Goal: Task Accomplishment & Management: Use online tool/utility

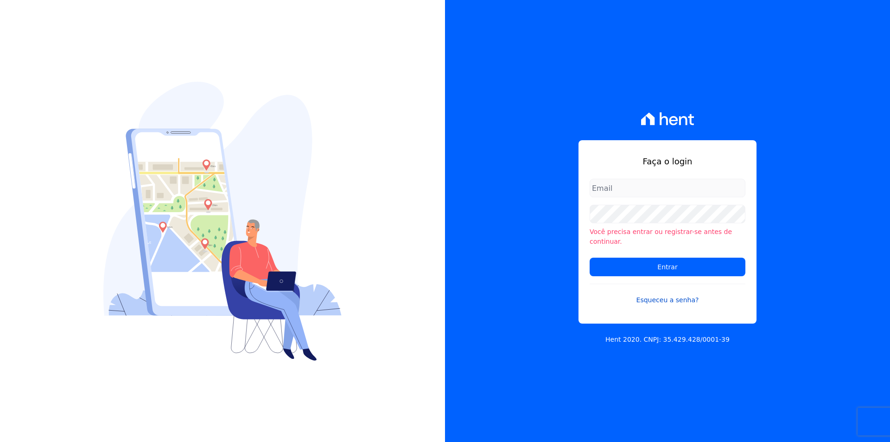
type input "documentos@fronteimoveis.com.br"
click at [626, 283] on link "Esqueceu a senha?" at bounding box center [668, 293] width 156 height 21
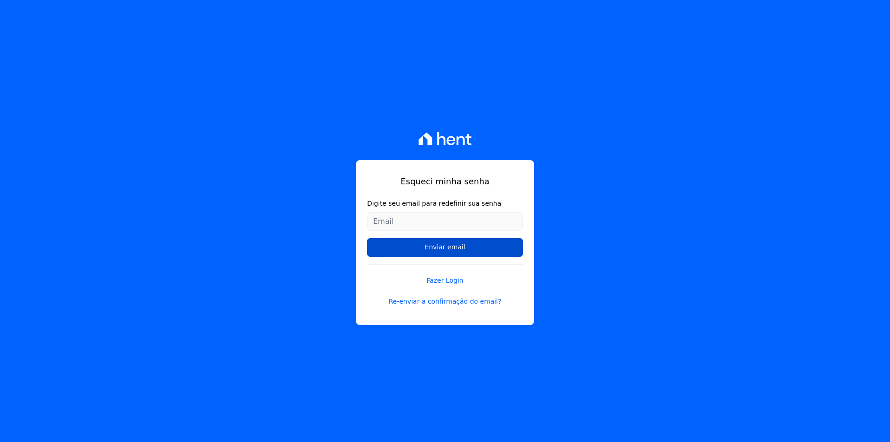
click at [377, 244] on input "Enviar email" at bounding box center [445, 247] width 156 height 19
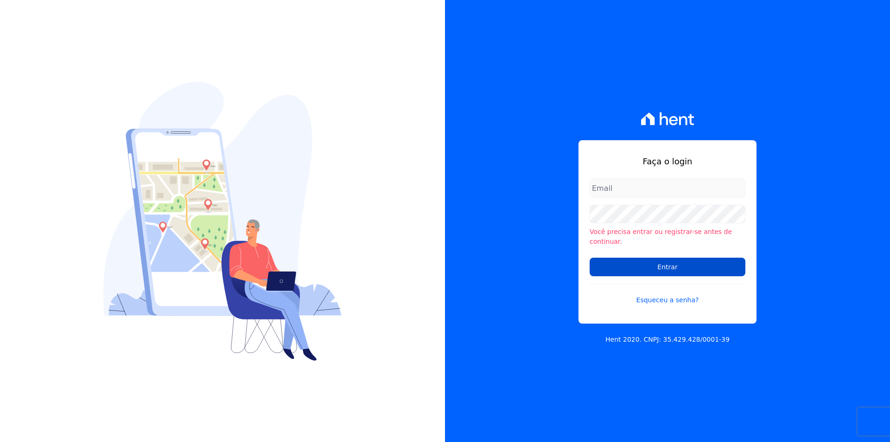
type input "documentos@fronteimoveis.com.br"
click at [625, 266] on input "Entrar" at bounding box center [668, 266] width 156 height 19
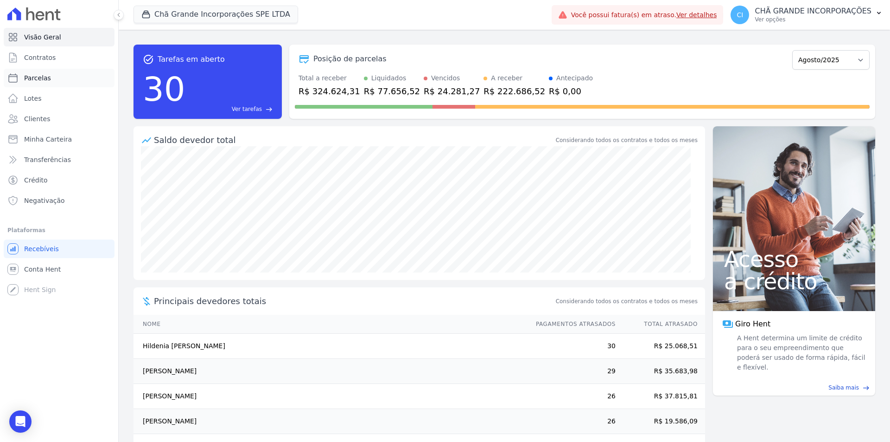
click at [29, 78] on span "Parcelas" at bounding box center [37, 77] width 27 height 9
select select
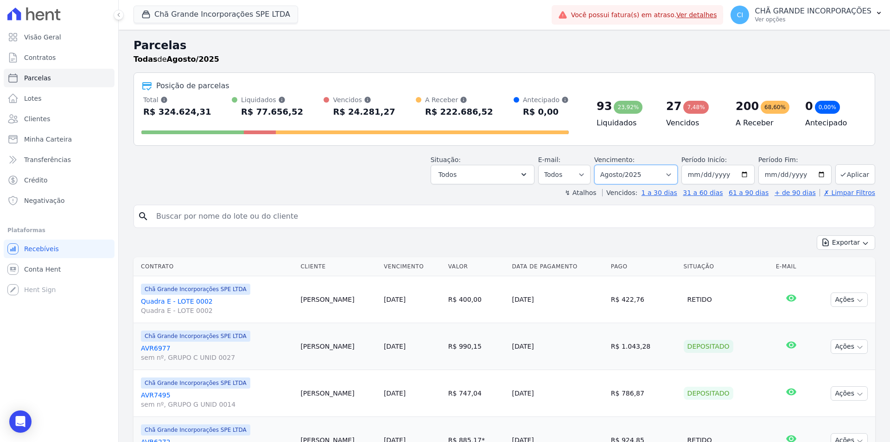
click at [616, 172] on select "Filtrar por período ──────── Todos os meses Outubro/2019 Novembro/2019 Dezembro…" at bounding box center [636, 174] width 83 height 19
select select "02/2025"
click at [601, 165] on select "Filtrar por período ──────── Todos os meses Outubro/2019 Novembro/2019 Dezembro…" at bounding box center [636, 174] width 83 height 19
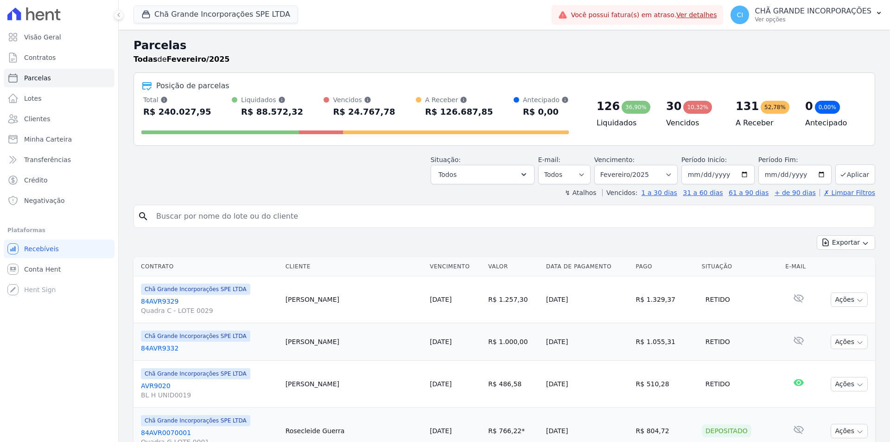
select select
click at [172, 217] on input "search" at bounding box center [511, 216] width 721 height 19
type input "nadja dos santos"
select select
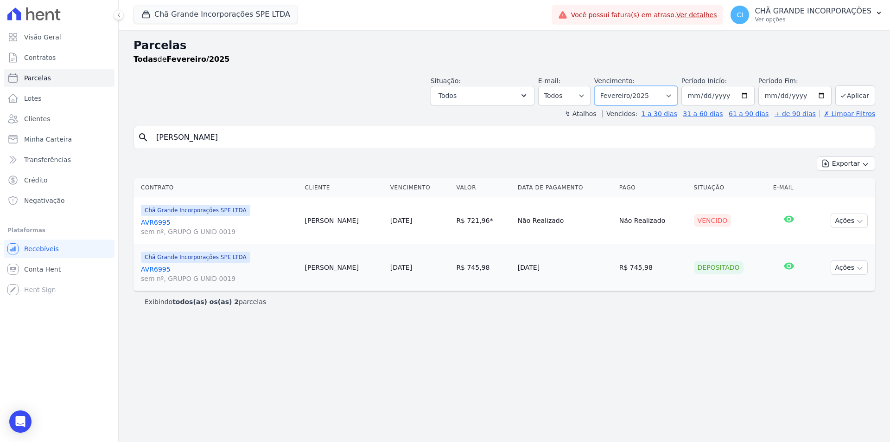
click at [649, 95] on select "Filtrar por período ──────── Todos os meses Outubro/2019 Novembro/2019 Dezembro…" at bounding box center [636, 95] width 83 height 19
click at [152, 217] on div "Chã Grande Incorporações SPE LTDA AVR6995 sem nº, GRUPO G UNID 0019" at bounding box center [219, 221] width 157 height 32
click at [150, 220] on link "AVR6995 sem nº, GRUPO G UNID 0019" at bounding box center [219, 227] width 157 height 19
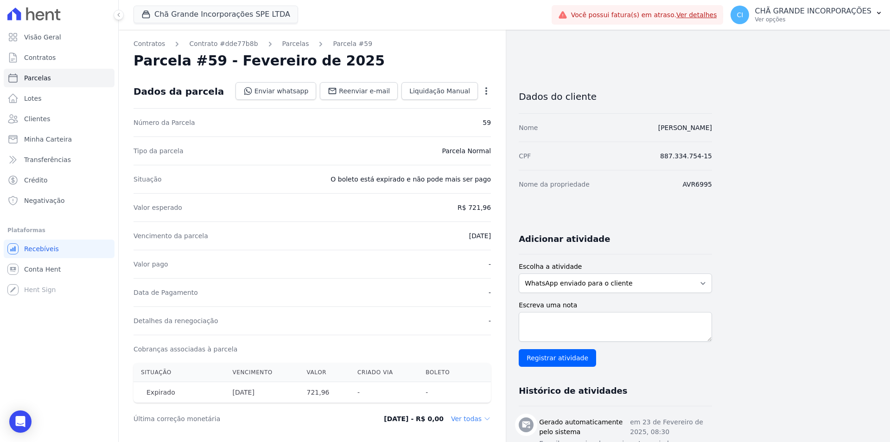
click at [486, 91] on icon "button" at bounding box center [487, 90] width 2 height 7
click at [441, 115] on link "Cancelar Cobrança" at bounding box center [447, 120] width 82 height 17
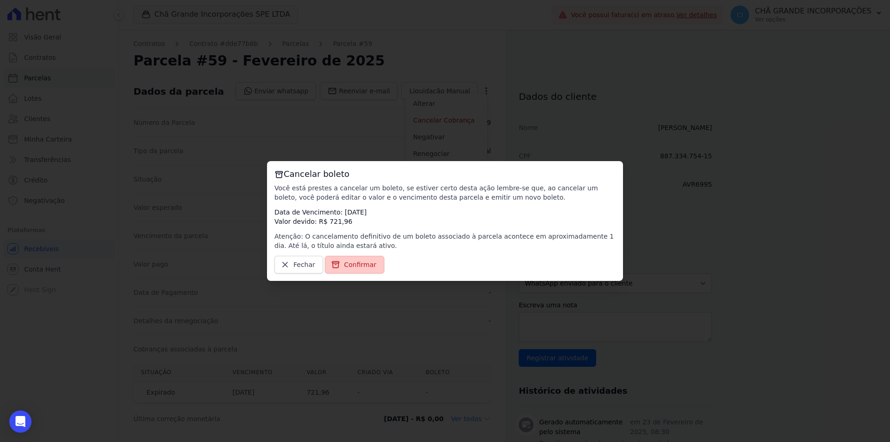
click at [352, 261] on span "Confirmar" at bounding box center [360, 264] width 32 height 9
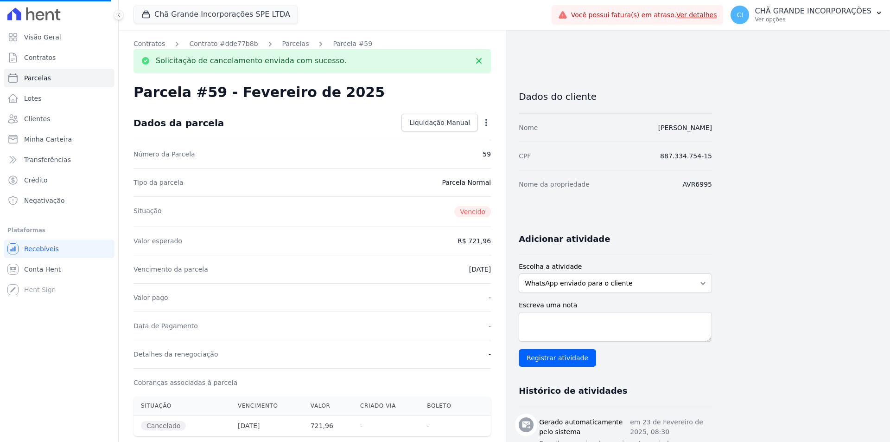
select select
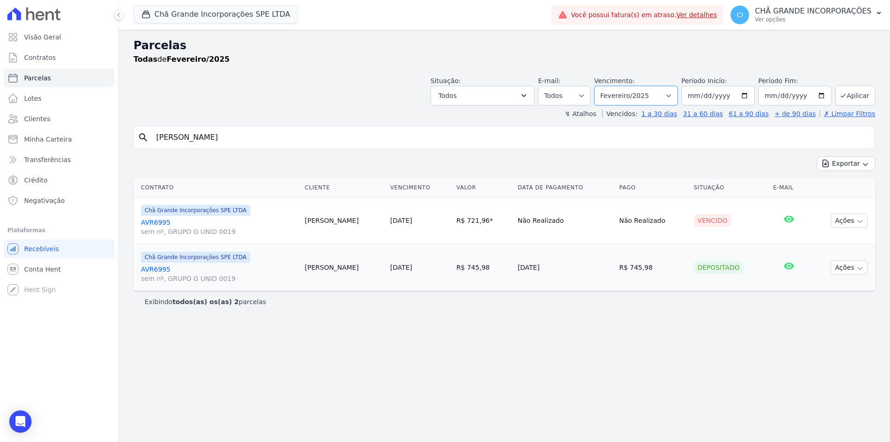
click at [640, 96] on select "Filtrar por período ──────── Todos os meses Outubro/2019 Novembro/2019 Dezembro…" at bounding box center [636, 95] width 83 height 19
select select "06/2025"
click at [608, 86] on select "Filtrar por período ──────── Todos os meses Outubro/2019 Novembro/2019 Dezembro…" at bounding box center [636, 95] width 83 height 19
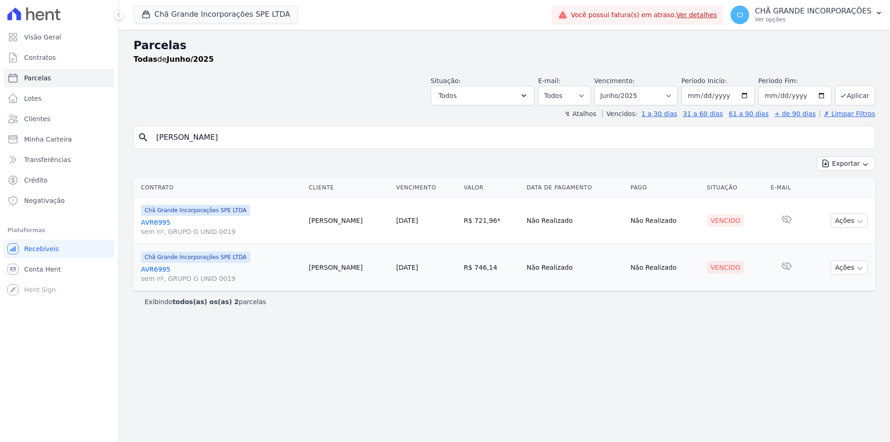
select select
click at [154, 270] on link "AVR6995 sem nº, GRUPO G UNID 0019" at bounding box center [221, 273] width 160 height 19
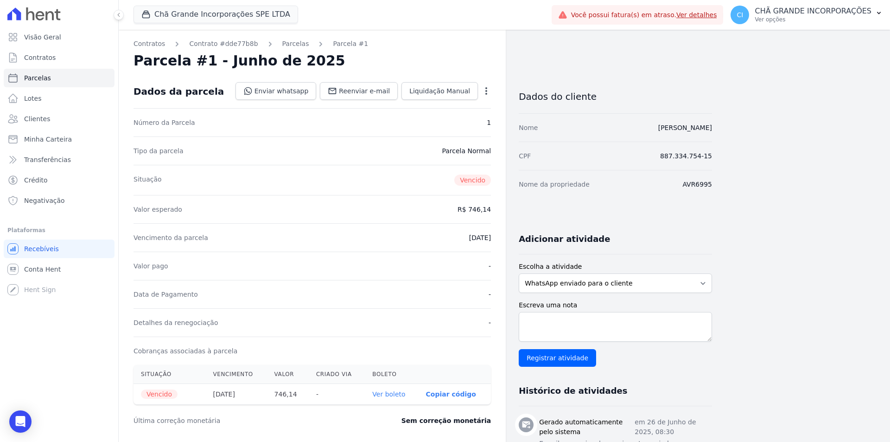
click at [390, 394] on link "Ver boleto" at bounding box center [388, 393] width 33 height 7
click at [788, 21] on p "Ver opções" at bounding box center [813, 19] width 117 height 7
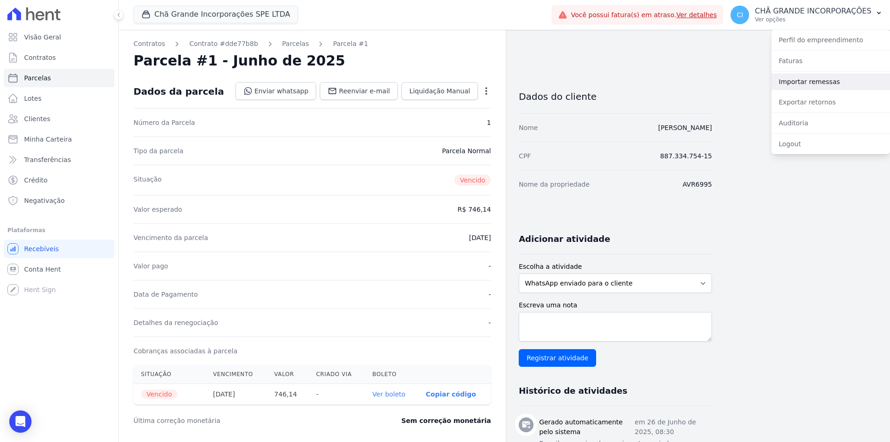
click at [794, 81] on link "Importar remessas" at bounding box center [831, 81] width 119 height 17
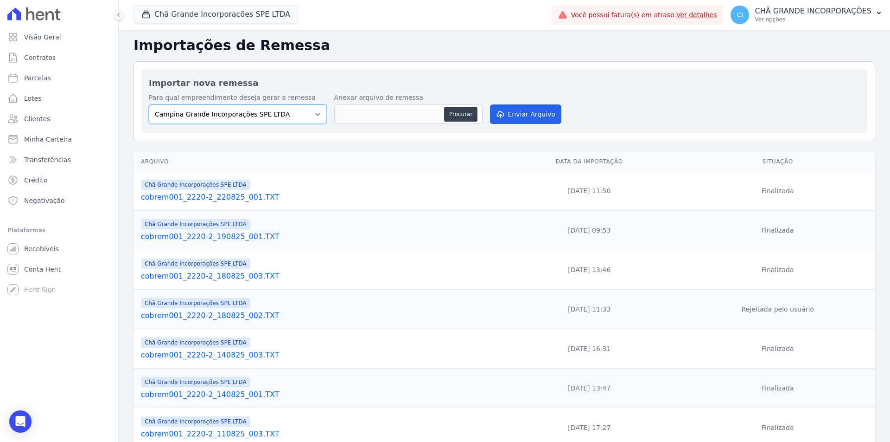
click at [247, 116] on select "Campina Grande Incorporações SPE LTDA Chã Grande Incorporações SPE LTDA Gravatá…" at bounding box center [238, 113] width 178 height 19
select select "fada966b-1e94-4a5a-a03a-a068354f70e7"
click at [149, 104] on select "Campina Grande Incorporações SPE LTDA Chã Grande Incorporações SPE LTDA Gravatá…" at bounding box center [238, 113] width 178 height 19
click at [457, 109] on button "Procurar" at bounding box center [460, 114] width 33 height 15
type input "cobrem001_2220-2_220825_002.TXT"
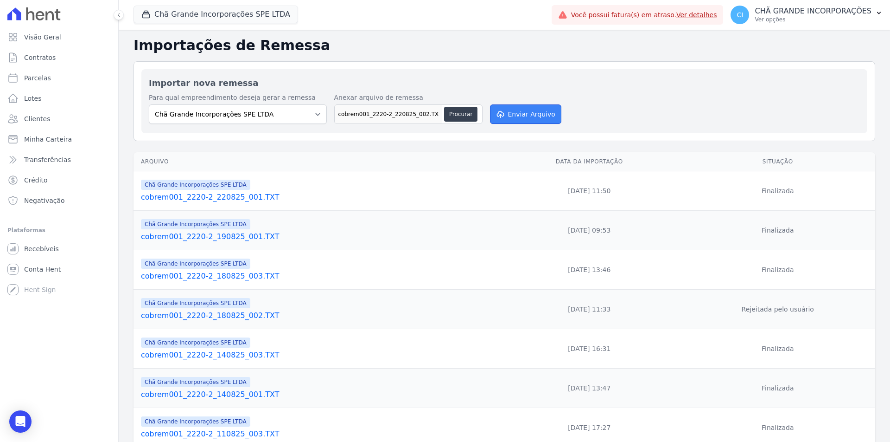
click at [530, 113] on button "Enviar Arquivo" at bounding box center [525, 113] width 71 height 19
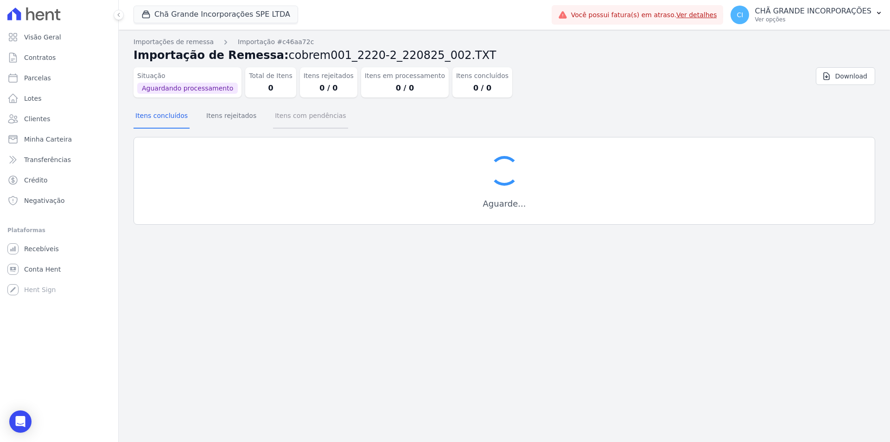
click at [308, 119] on button "Itens com pendências" at bounding box center [310, 116] width 75 height 24
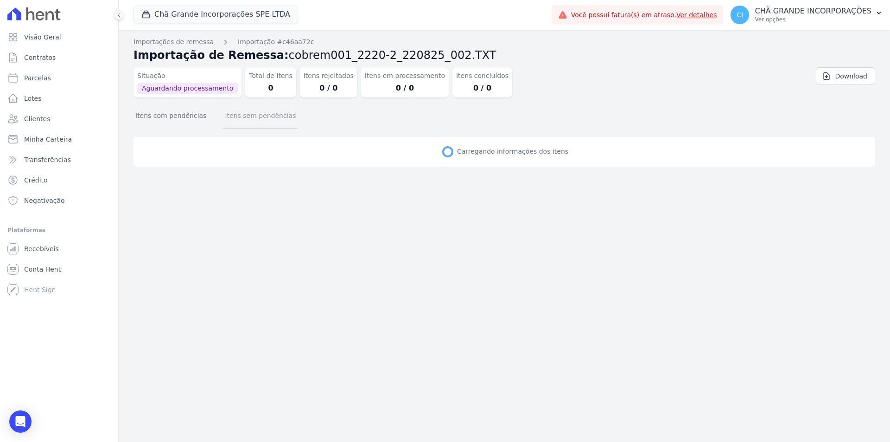
click at [245, 121] on button "Itens sem pendências" at bounding box center [260, 116] width 75 height 24
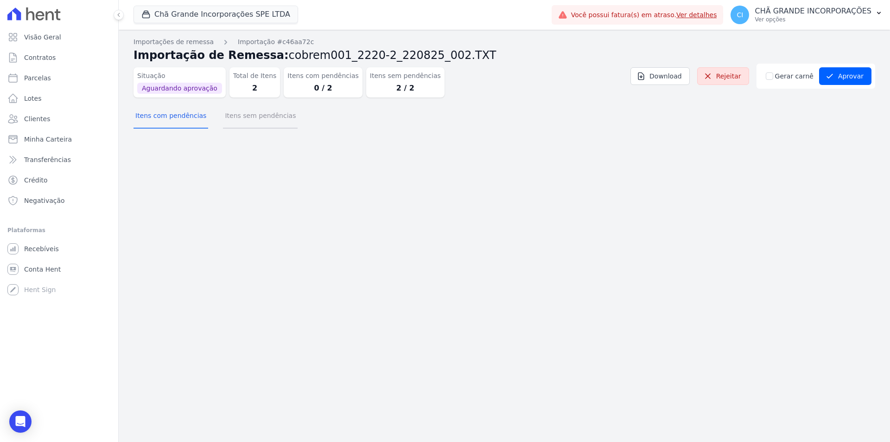
click at [250, 114] on button "Itens sem pendências" at bounding box center [260, 116] width 75 height 24
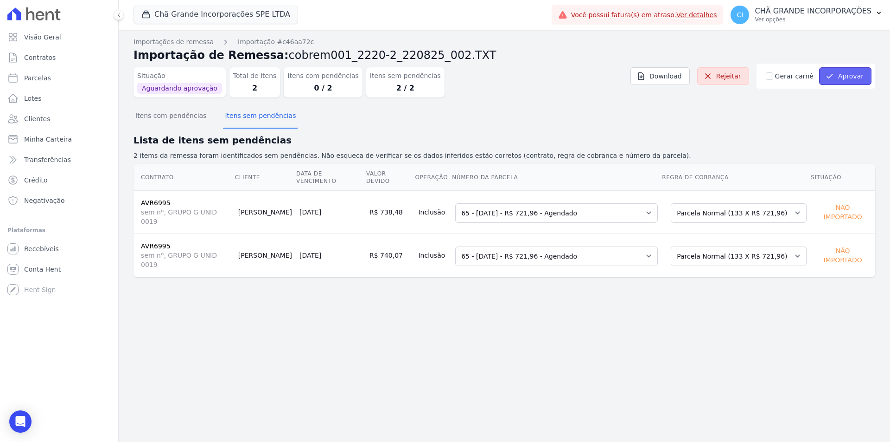
click at [849, 70] on button "Aprovar" at bounding box center [845, 76] width 52 height 18
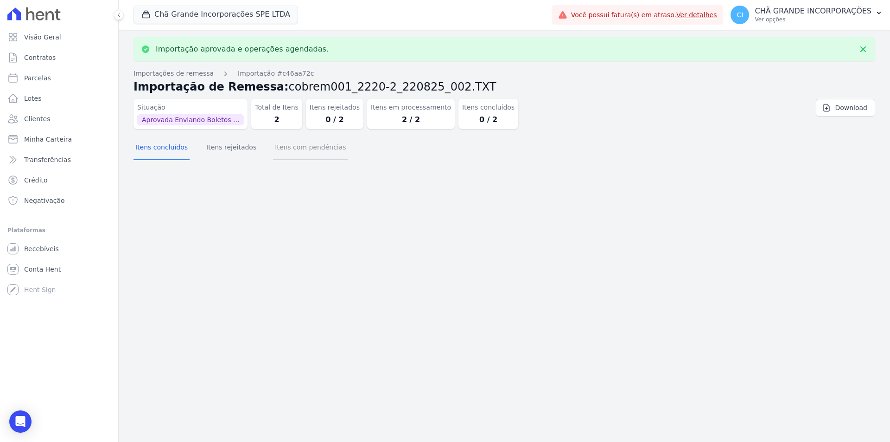
click at [311, 149] on button "Itens com pendências" at bounding box center [310, 148] width 75 height 24
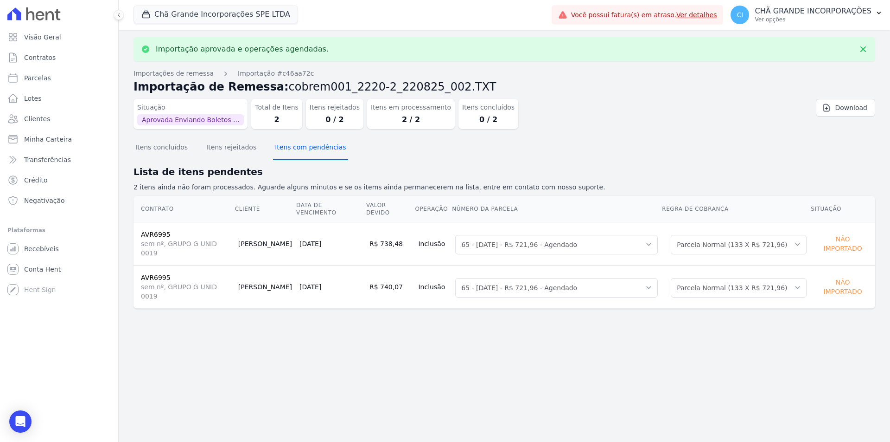
click at [311, 149] on button "Itens com pendências" at bounding box center [310, 148] width 75 height 24
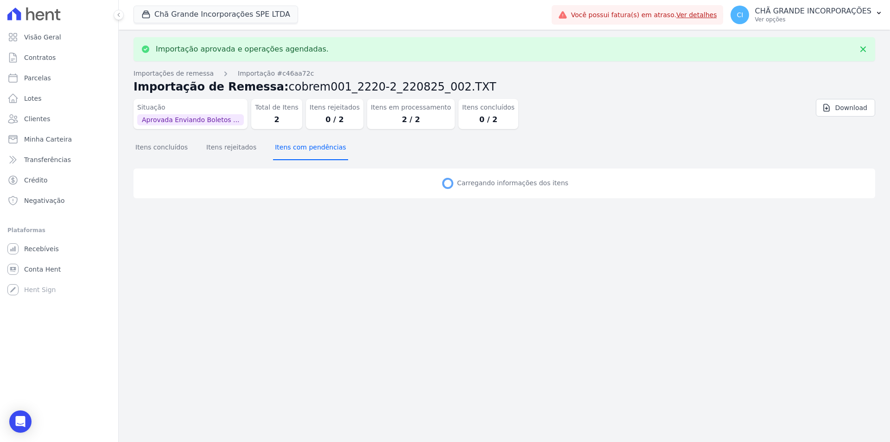
click at [311, 149] on button "Itens com pendências" at bounding box center [310, 148] width 75 height 24
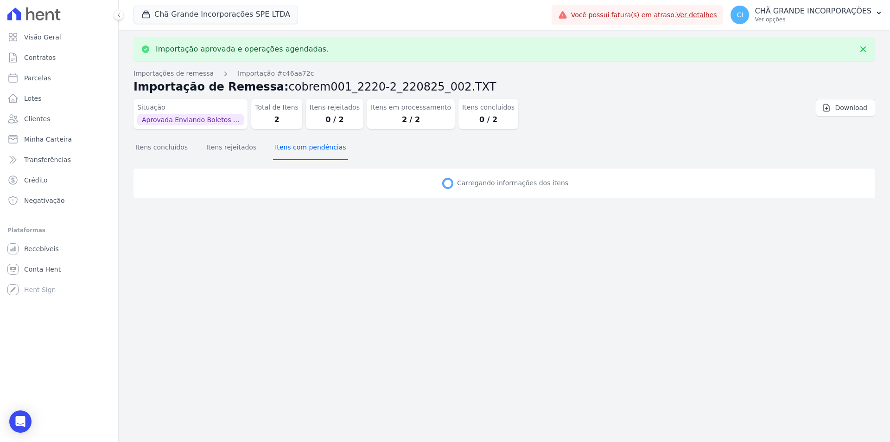
click at [311, 149] on button "Itens com pendências" at bounding box center [310, 148] width 75 height 24
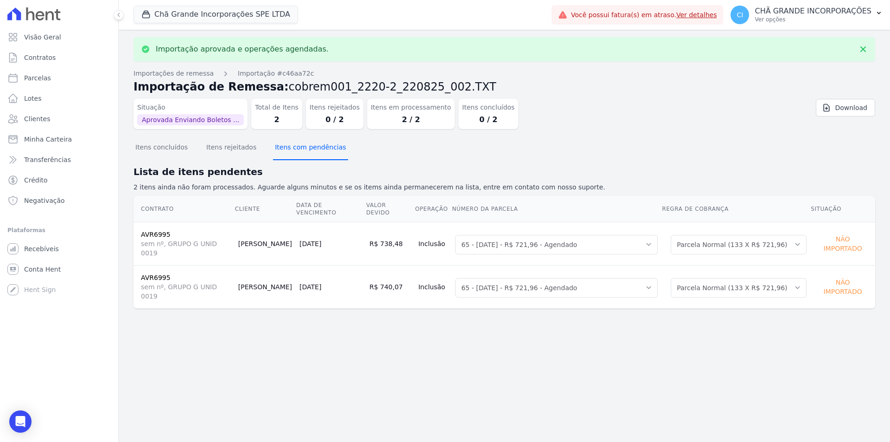
click at [311, 149] on button "Itens com pendências" at bounding box center [310, 148] width 75 height 24
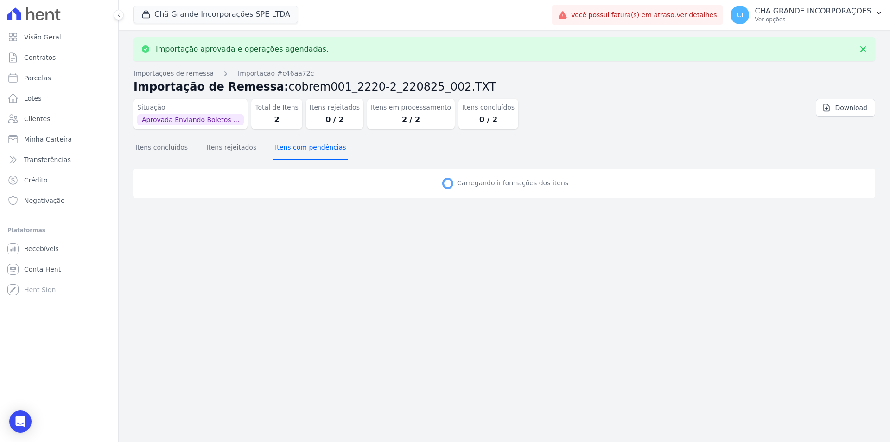
click at [311, 149] on button "Itens com pendências" at bounding box center [310, 148] width 75 height 24
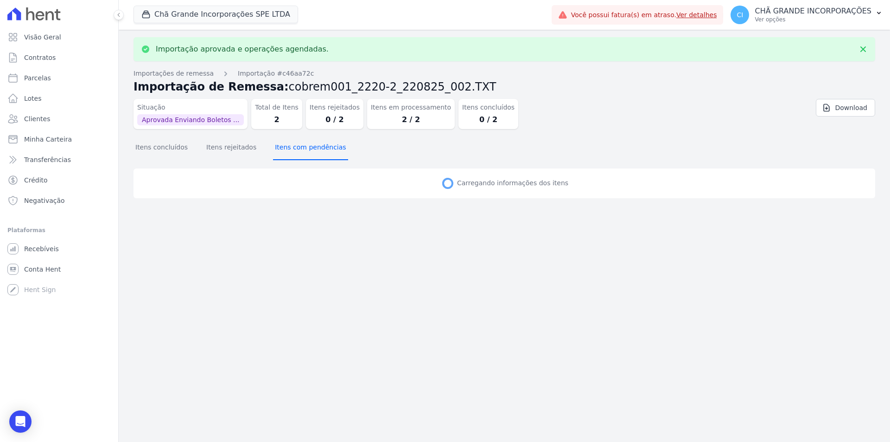
click at [311, 149] on button "Itens com pendências" at bounding box center [310, 148] width 75 height 24
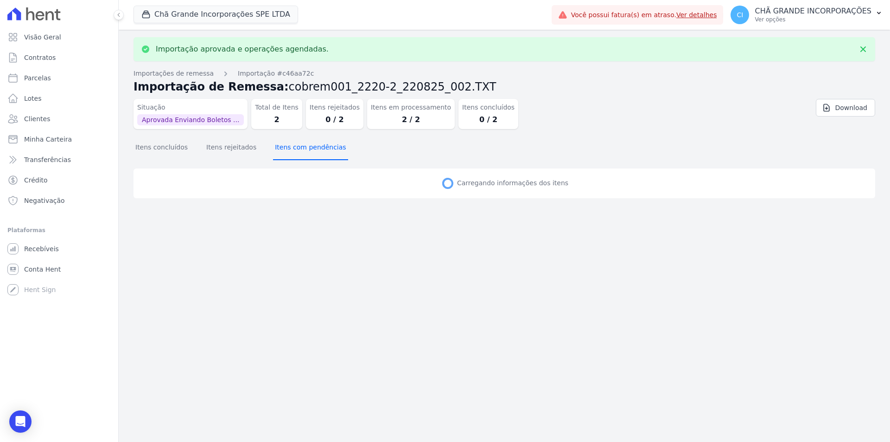
click at [311, 149] on button "Itens com pendências" at bounding box center [310, 148] width 75 height 24
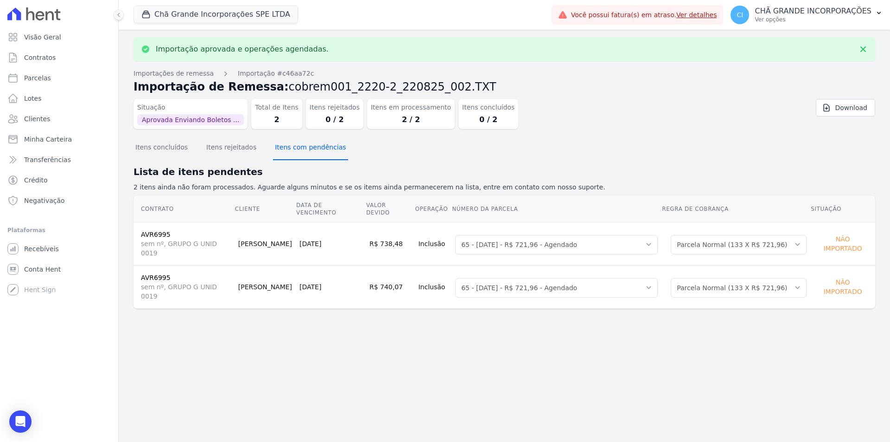
click at [311, 149] on button "Itens com pendências" at bounding box center [310, 148] width 75 height 24
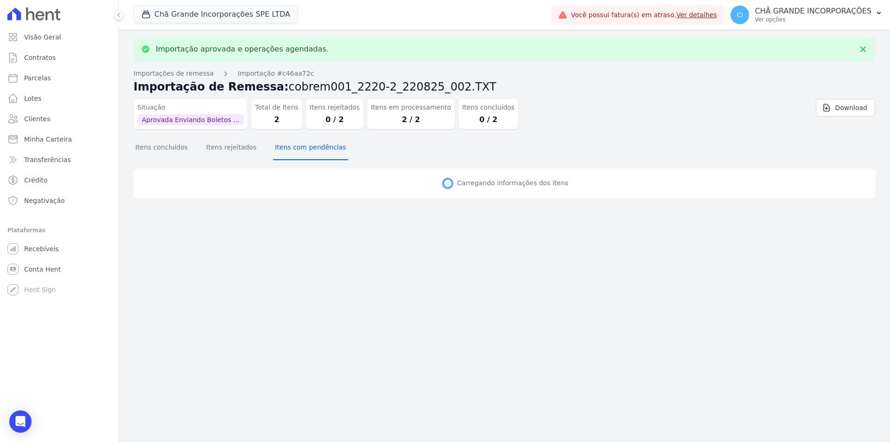
click at [311, 149] on button "Itens com pendências" at bounding box center [310, 148] width 75 height 24
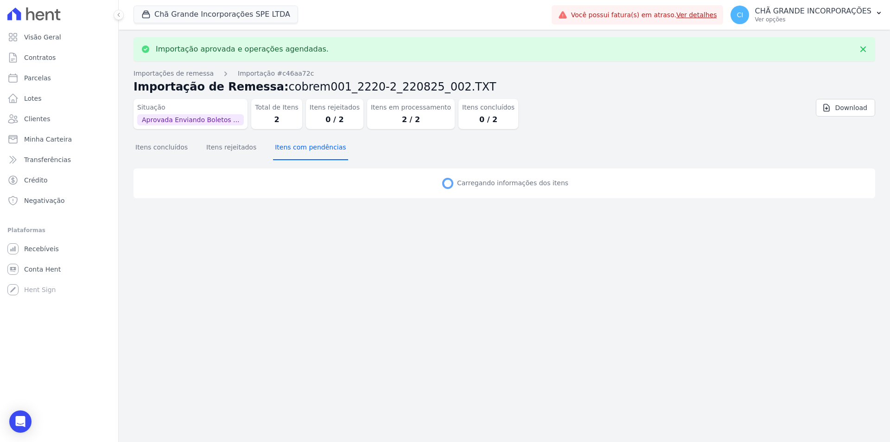
click at [311, 149] on button "Itens com pendências" at bounding box center [310, 148] width 75 height 24
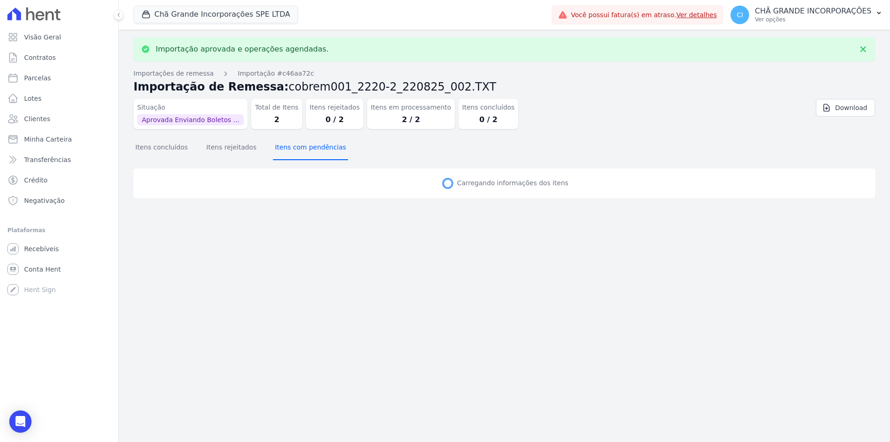
click at [311, 149] on button "Itens com pendências" at bounding box center [310, 148] width 75 height 24
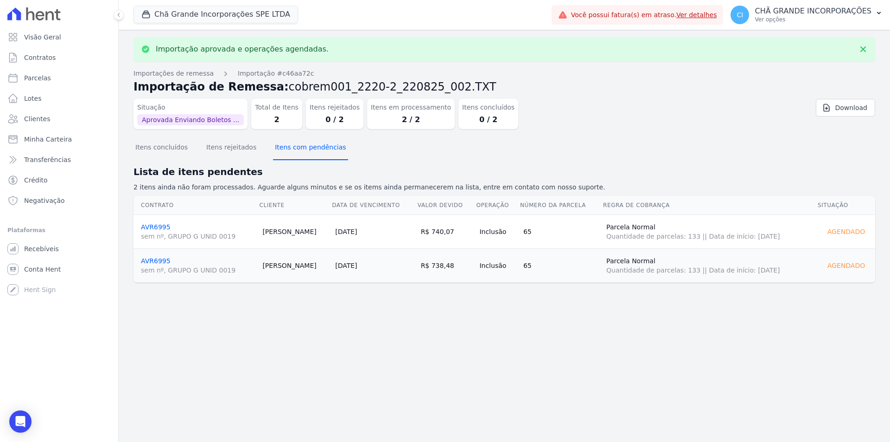
click at [311, 149] on button "Itens com pendências" at bounding box center [310, 148] width 75 height 24
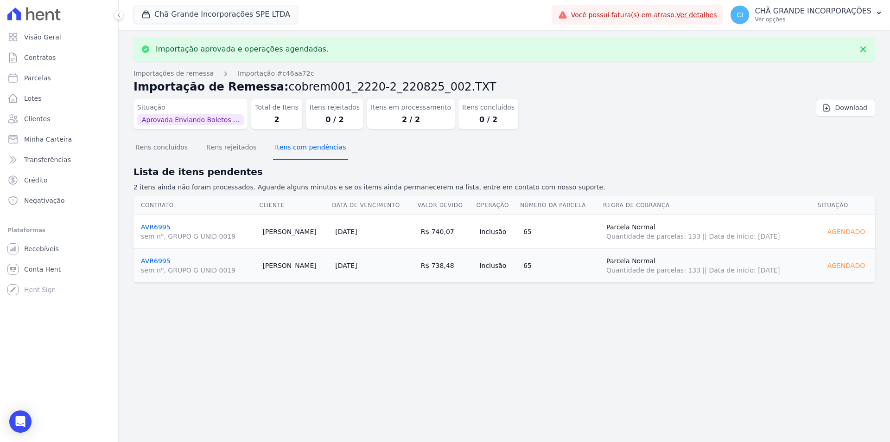
click at [311, 149] on button "Itens com pendências" at bounding box center [310, 148] width 75 height 24
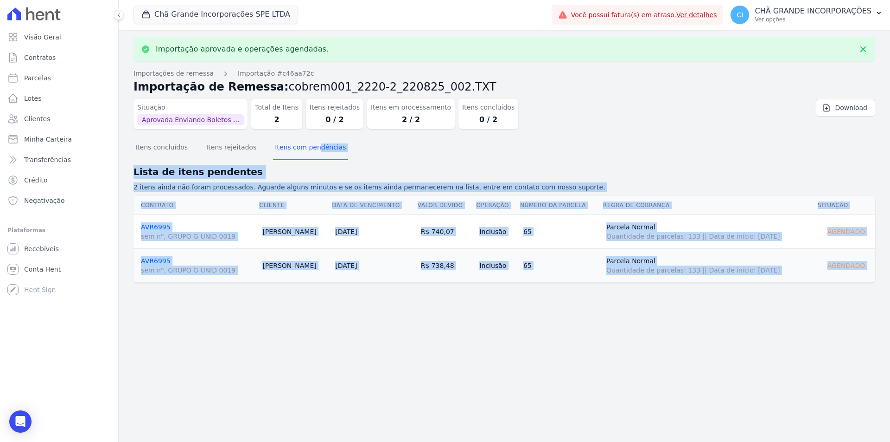
click at [311, 149] on div "Importação aprovada e operações agendadas. Importações de remessa Importação #c…" at bounding box center [505, 236] width 772 height 412
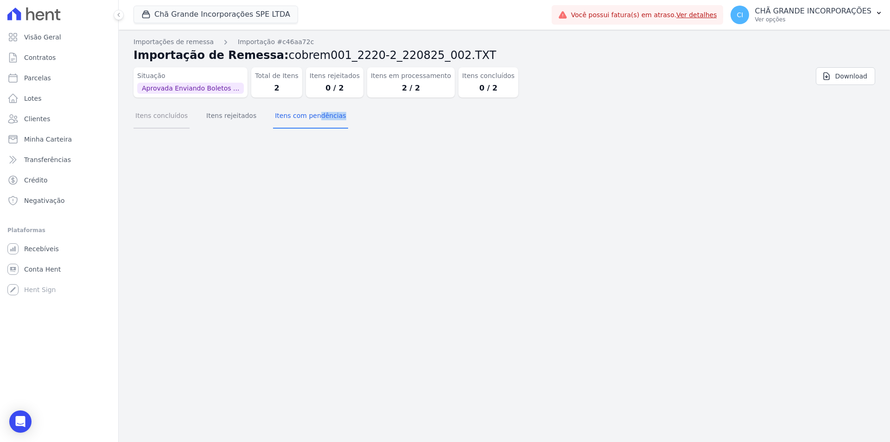
click at [147, 113] on button "Itens concluídos" at bounding box center [162, 116] width 56 height 24
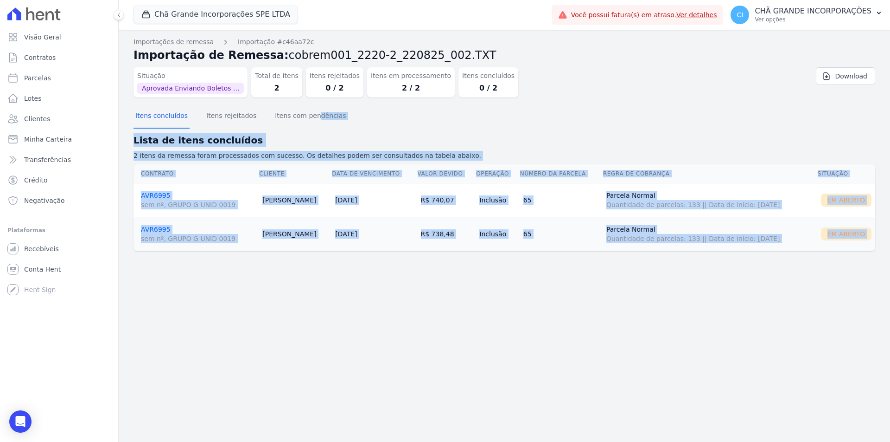
click at [238, 314] on div "Importação aprovada e operações agendadas. Importações de remessa Importação #c…" at bounding box center [505, 236] width 772 height 412
click at [358, 281] on div "Importação aprovada e operações agendadas. Importações de remessa Importação #c…" at bounding box center [505, 236] width 772 height 412
click at [440, 122] on div "Itens concluídos Itens rejeitados Itens com pendências" at bounding box center [505, 116] width 742 height 23
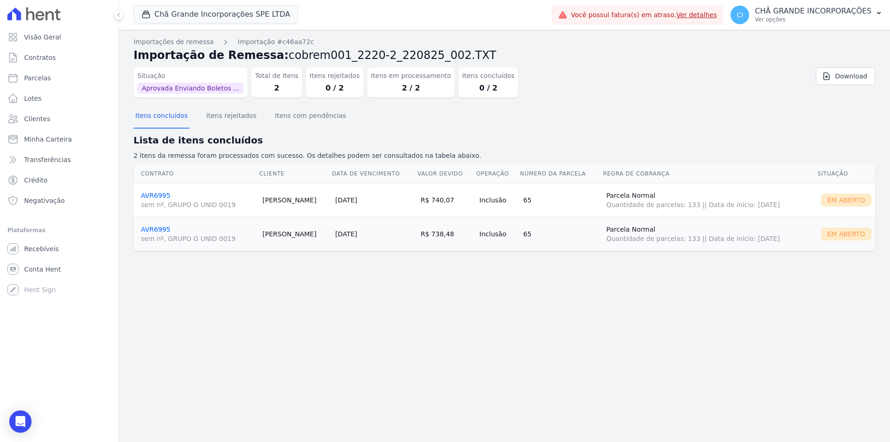
click at [161, 195] on link "AVR6995 sem nº, GRUPO G UNID 0019" at bounding box center [198, 201] width 114 height 18
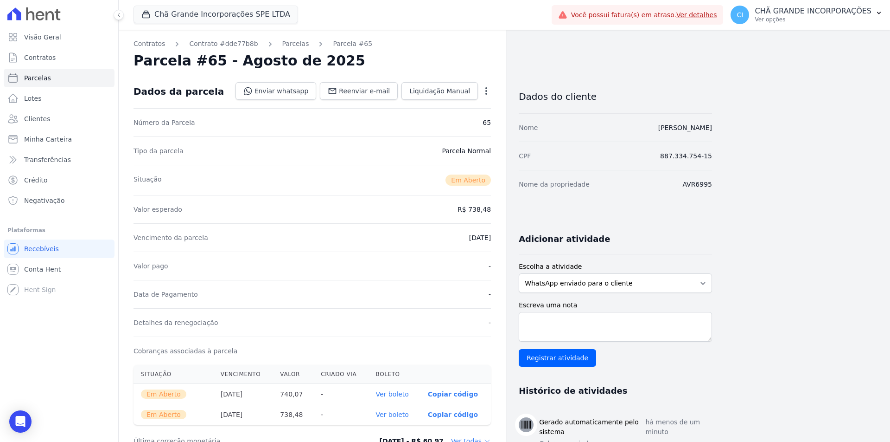
click at [397, 392] on link "Ver boleto" at bounding box center [392, 393] width 33 height 7
click at [391, 414] on link "Ver boleto" at bounding box center [392, 413] width 33 height 7
